Goal: Find contact information: Find contact information

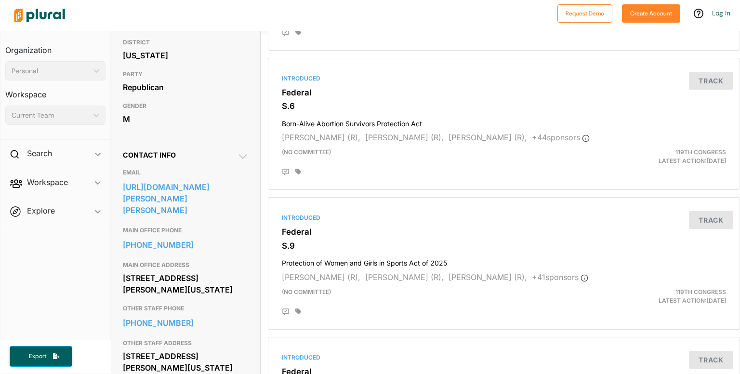
scroll to position [241, 0]
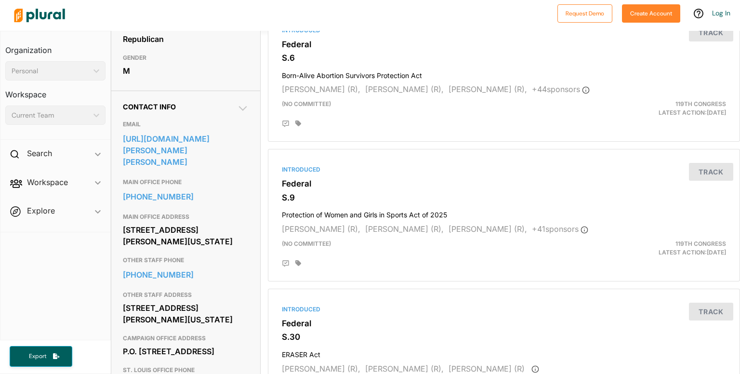
drag, startPoint x: 209, startPoint y: 241, endPoint x: 123, endPoint y: 221, distance: 88.5
click at [123, 223] on div "[STREET_ADDRESS][PERSON_NAME][US_STATE]" at bounding box center [186, 236] width 126 height 26
copy div "[STREET_ADDRESS][PERSON_NAME][US_STATE]"
click at [229, 234] on div "[STREET_ADDRESS][PERSON_NAME][US_STATE]" at bounding box center [186, 236] width 126 height 26
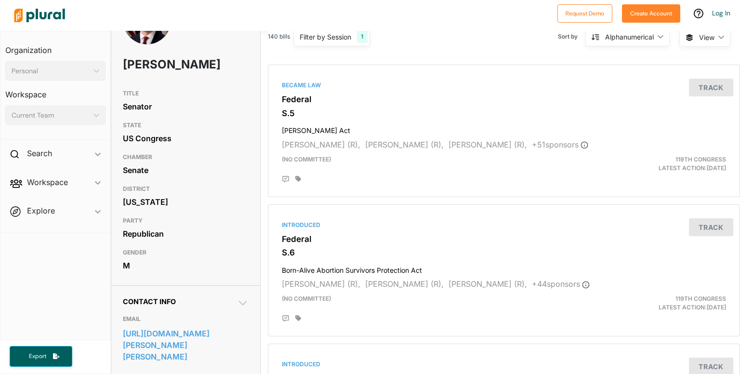
scroll to position [0, 0]
